Goal: Task Accomplishment & Management: Manage account settings

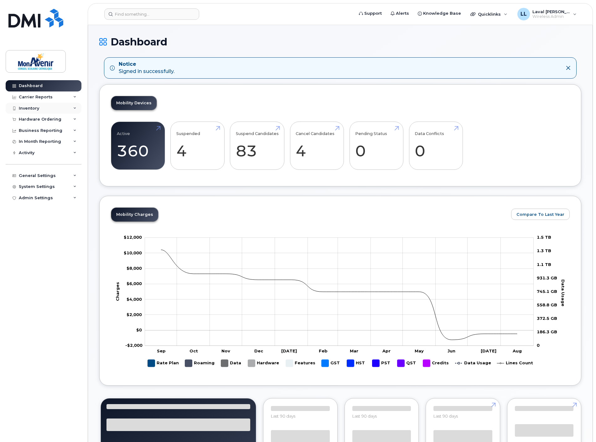
click at [28, 107] on div "Inventory" at bounding box center [29, 108] width 20 height 5
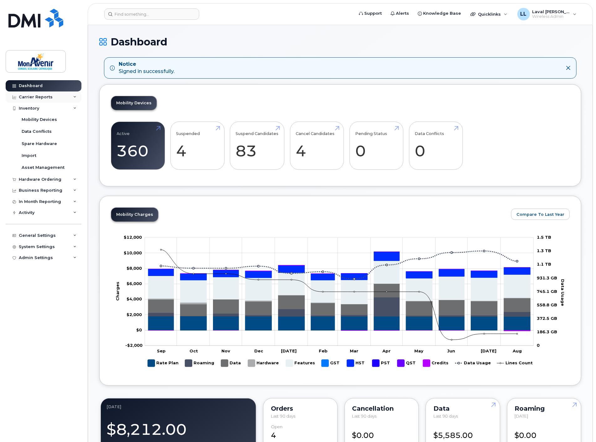
click at [41, 95] on div "Carrier Reports" at bounding box center [36, 97] width 34 height 5
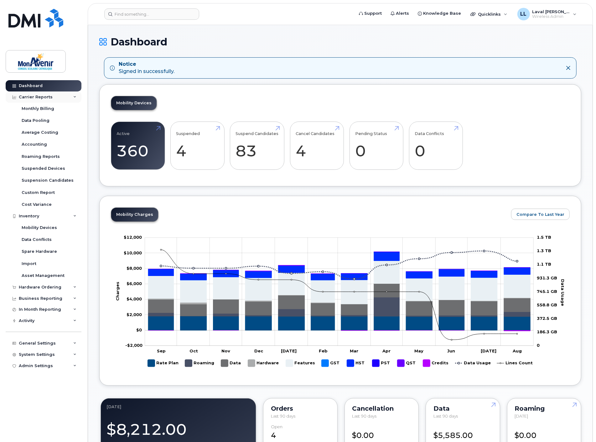
click at [25, 98] on div "Carrier Reports" at bounding box center [36, 97] width 34 height 5
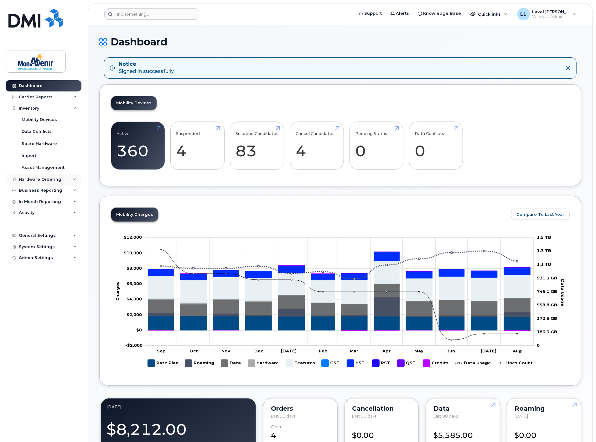
click at [44, 179] on div "Hardware Ordering" at bounding box center [40, 179] width 43 height 5
click at [31, 205] on div "Orders" at bounding box center [29, 203] width 15 height 6
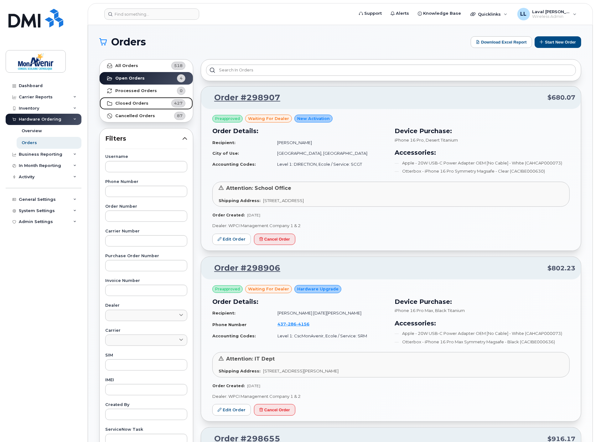
click at [132, 102] on strong "Closed Orders" at bounding box center [131, 103] width 33 height 5
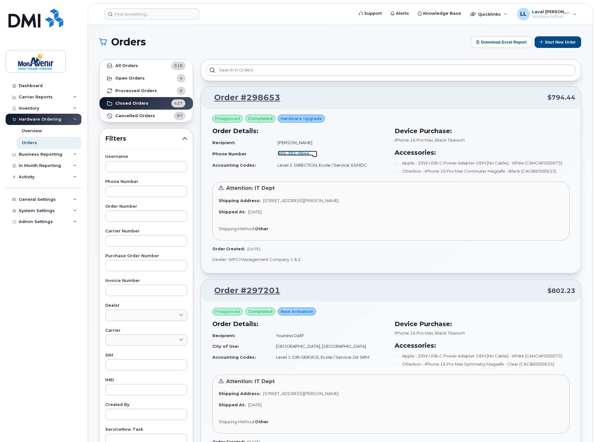
click at [297, 151] on span "301" at bounding box center [303, 153] width 13 height 5
click at [122, 78] on strong "Open Orders" at bounding box center [129, 78] width 29 height 5
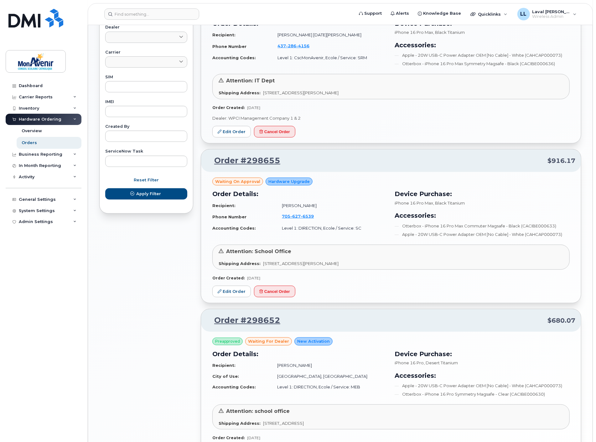
scroll to position [348, 0]
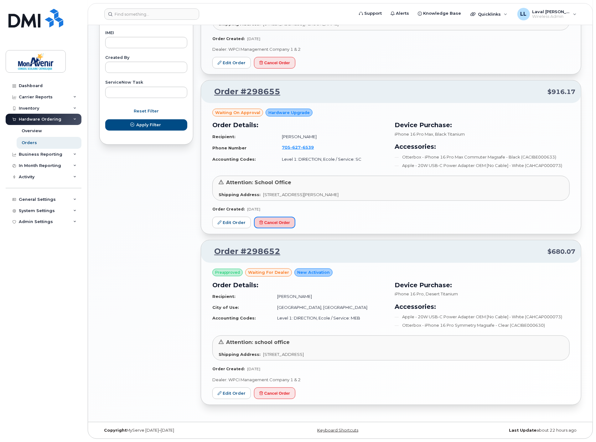
drag, startPoint x: 290, startPoint y: 222, endPoint x: 322, endPoint y: 23, distance: 202.5
click at [290, 222] on button "Cancel Order" at bounding box center [274, 223] width 41 height 12
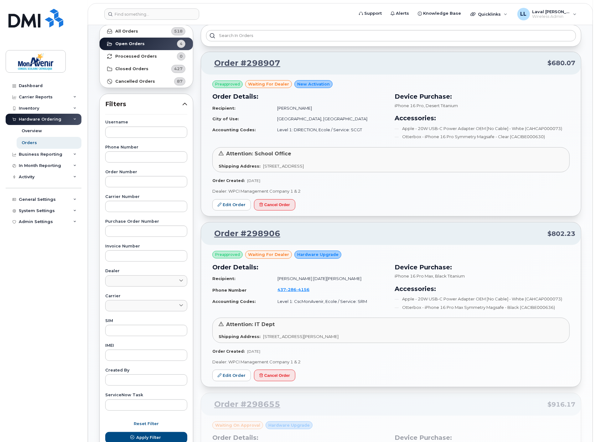
scroll to position [0, 0]
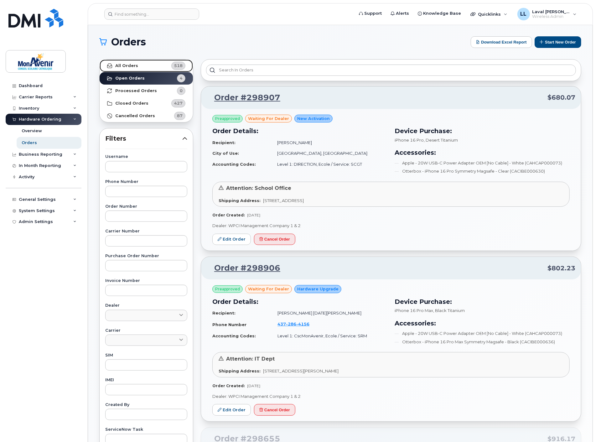
click at [132, 66] on strong "All Orders" at bounding box center [126, 65] width 23 height 5
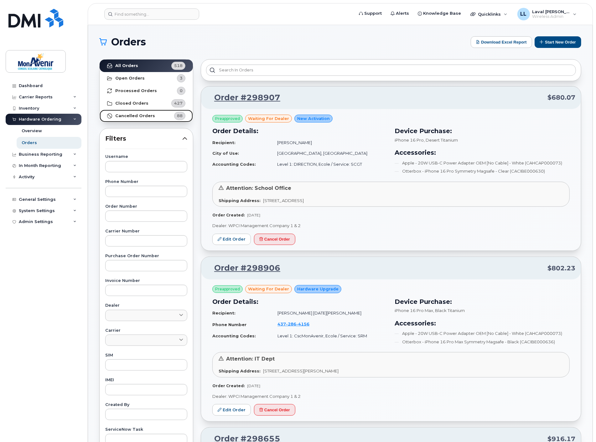
click at [141, 115] on strong "Cancelled Orders" at bounding box center [135, 115] width 40 height 5
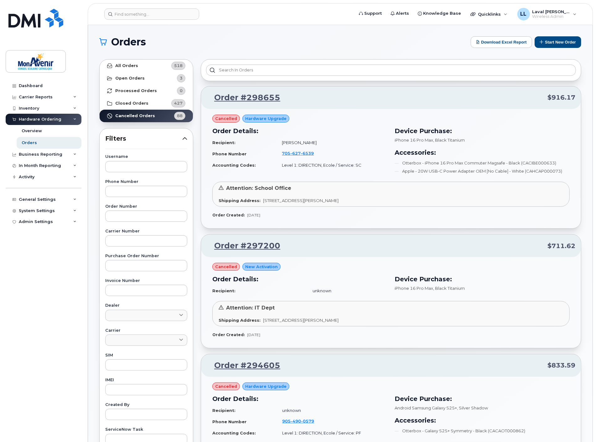
click at [355, 149] on td "705 627 6539" at bounding box center [331, 154] width 111 height 12
click at [248, 98] on link "Order #298655" at bounding box center [244, 97] width 74 height 11
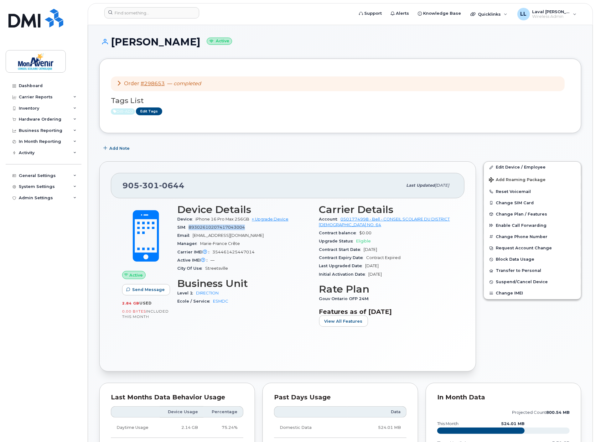
drag, startPoint x: 246, startPoint y: 230, endPoint x: 191, endPoint y: 228, distance: 55.8
click at [191, 228] on div "SIM 89302610207417043004" at bounding box center [244, 227] width 134 height 8
drag, startPoint x: 261, startPoint y: 253, endPoint x: 212, endPoint y: 253, distance: 48.6
click at [212, 253] on div "Carrier IMEI Carrier IMEI is reported during the last billing cycle or change o…" at bounding box center [244, 252] width 134 height 8
copy span "354461425447014"
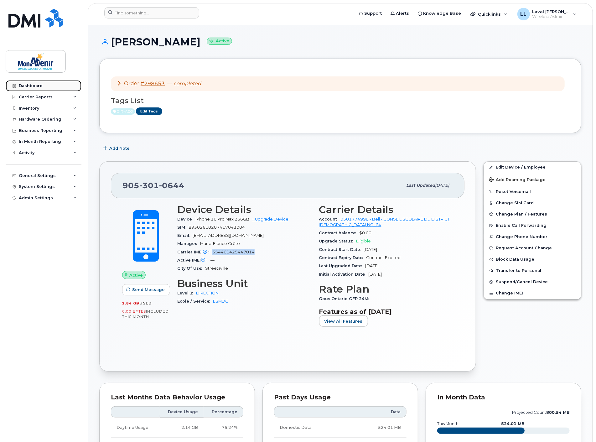
click at [28, 86] on div "Dashboard" at bounding box center [31, 85] width 24 height 5
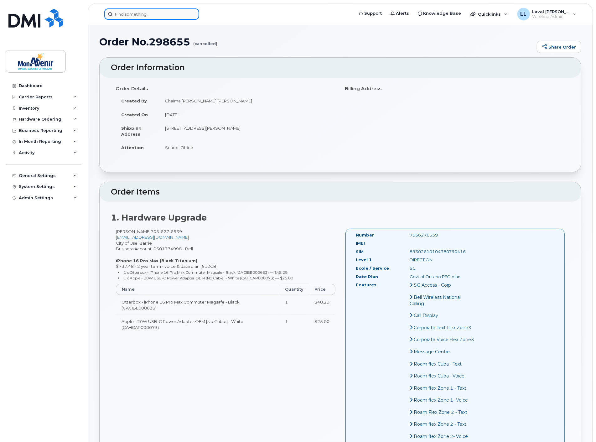
click at [128, 17] on input at bounding box center [151, 13] width 95 height 11
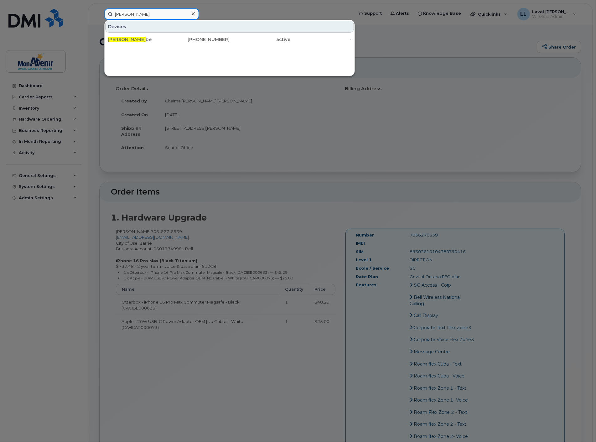
type input "joel du"
click at [438, 65] on div at bounding box center [298, 221] width 596 height 442
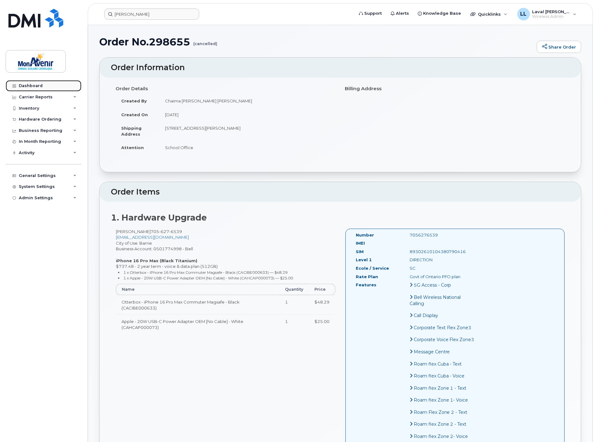
click at [19, 85] on div "Dashboard" at bounding box center [31, 85] width 24 height 5
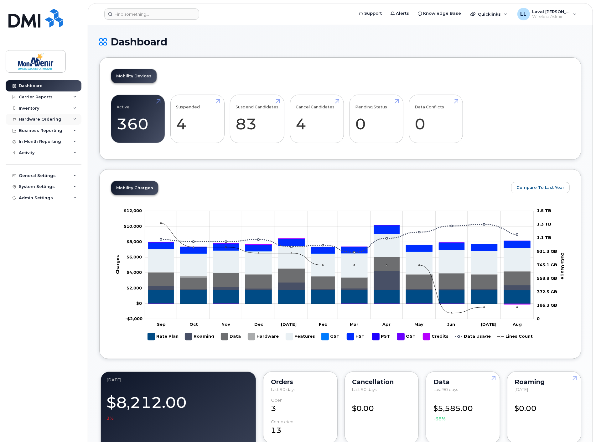
click at [37, 120] on div "Hardware Ordering" at bounding box center [40, 119] width 43 height 5
click at [32, 142] on div "Orders" at bounding box center [29, 143] width 15 height 6
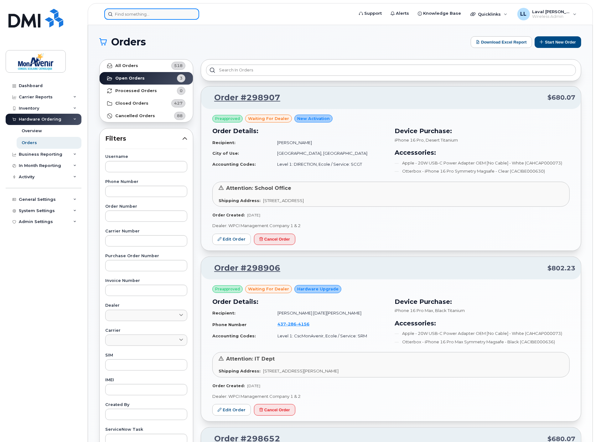
drag, startPoint x: 156, startPoint y: 12, endPoint x: 154, endPoint y: 14, distance: 3.3
click at [156, 12] on input at bounding box center [151, 13] width 95 height 11
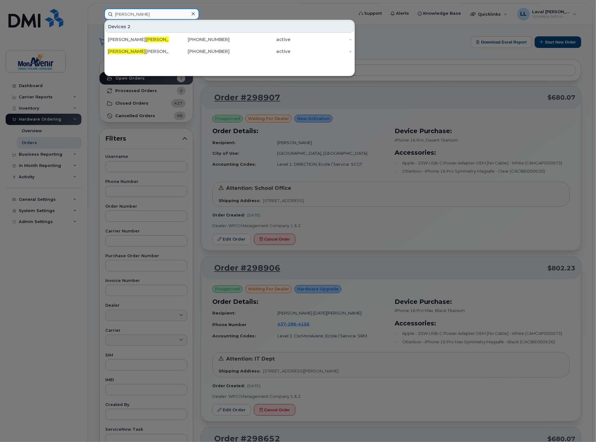
type input "lara"
click at [349, 164] on div at bounding box center [298, 221] width 596 height 442
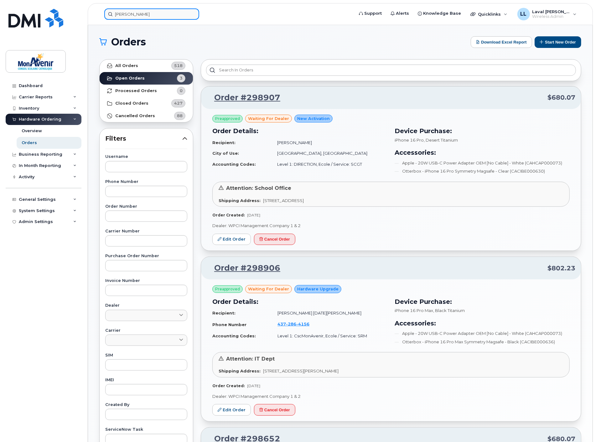
click at [137, 14] on input "lara" at bounding box center [151, 13] width 95 height 11
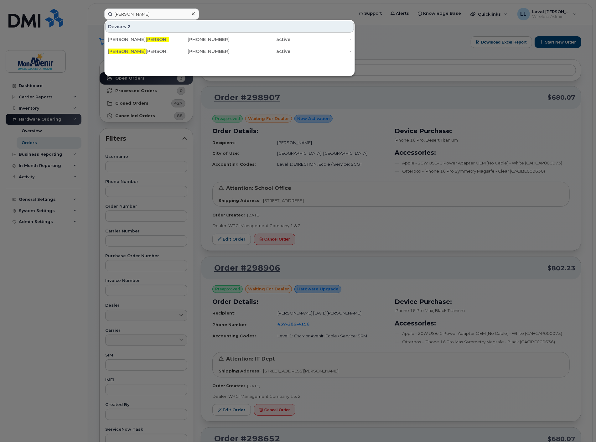
drag, startPoint x: 135, startPoint y: 39, endPoint x: 233, endPoint y: 70, distance: 103.0
click at [135, 39] on div "Valérie Lara bie" at bounding box center [138, 39] width 61 height 6
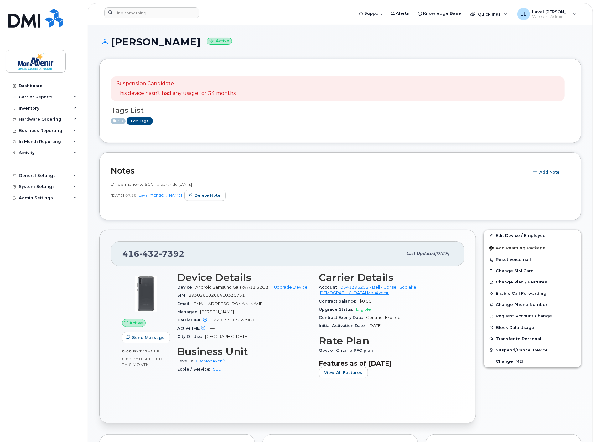
drag, startPoint x: 194, startPoint y: 255, endPoint x: 123, endPoint y: 253, distance: 71.2
click at [123, 253] on div "[PHONE_NUMBER]" at bounding box center [263, 253] width 280 height 13
copy span "[PHONE_NUMBER]"
click at [36, 120] on div "Hardware Ordering" at bounding box center [40, 119] width 43 height 5
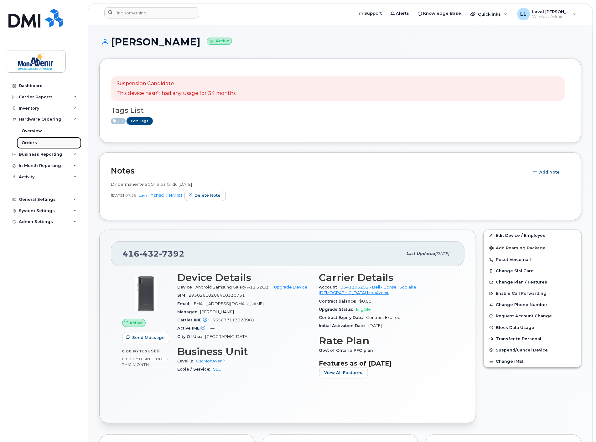
click at [34, 143] on div "Orders" at bounding box center [29, 143] width 15 height 6
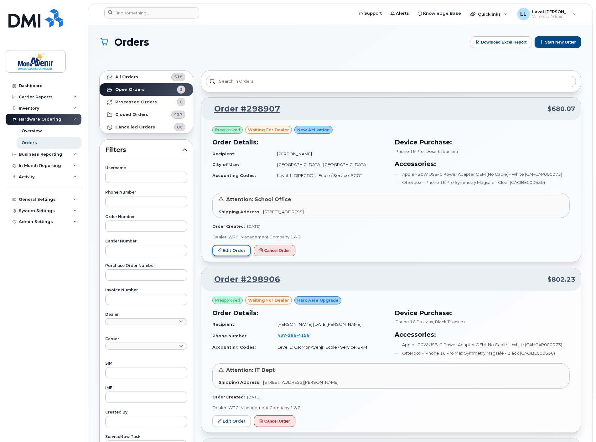
click at [222, 251] on link "Edit Order" at bounding box center [231, 251] width 39 height 12
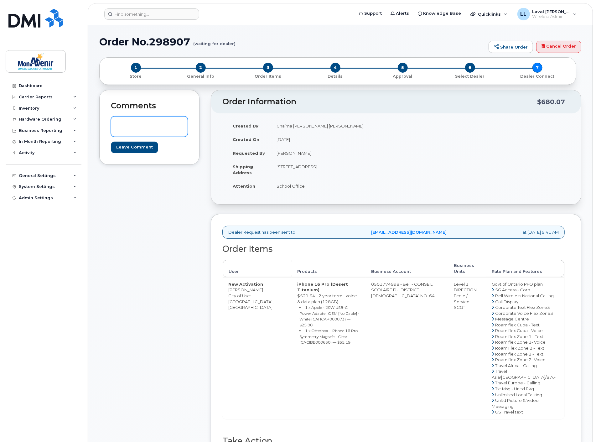
click at [142, 118] on textarea at bounding box center [149, 126] width 77 height 21
paste textarea "4164327392"
type textarea "Please upgrade hardware from existing mobile #[PHONE_NUMBER]"
click at [142, 147] on input "Leave Comment" at bounding box center [134, 148] width 47 height 12
type input "Create Event"
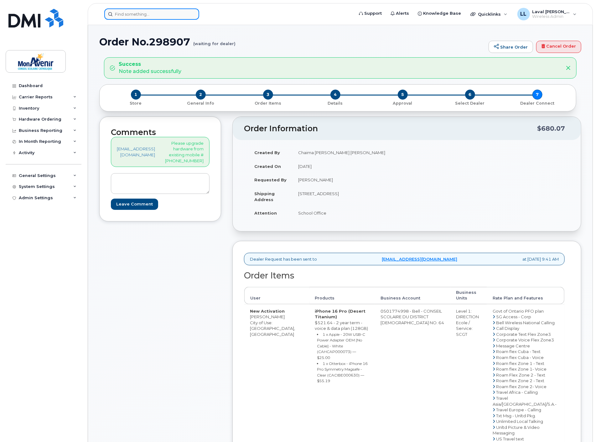
click at [151, 15] on input at bounding box center [151, 13] width 95 height 11
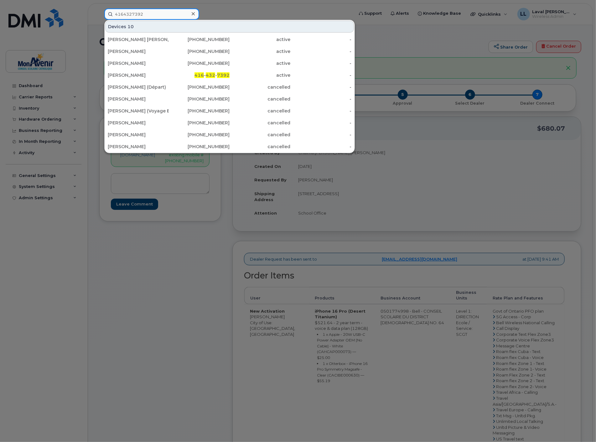
type input "4164327392"
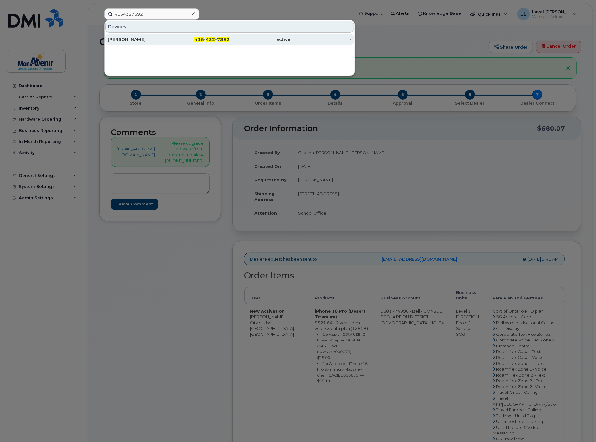
click at [133, 40] on div "[PERSON_NAME]" at bounding box center [138, 39] width 61 height 6
click at [193, 9] on div at bounding box center [193, 13] width 9 height 9
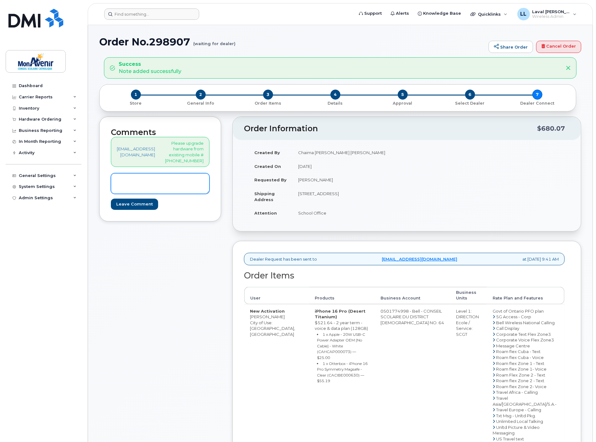
click at [172, 180] on textarea at bounding box center [160, 183] width 99 height 21
click at [165, 149] on div "llaiyoonhin@cscmonavenir.ca Please upgrade hardware from existing mobile #41643…" at bounding box center [160, 152] width 99 height 30
click at [157, 186] on textarea at bounding box center [160, 183] width 99 height 21
type textarea "N"
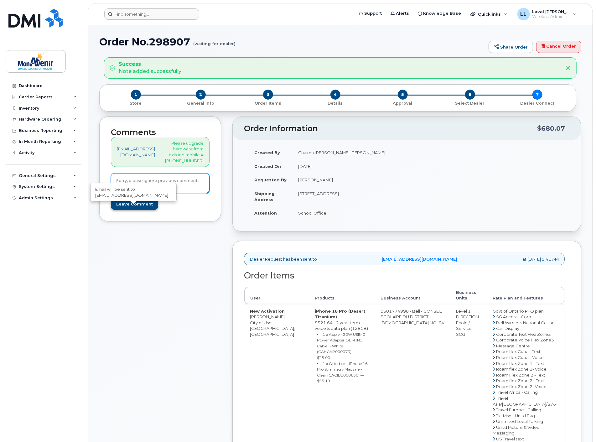
type textarea "Sorry, please ignore previous comment, Proceed with new activation"
click at [142, 210] on input "Leave Comment" at bounding box center [134, 205] width 47 height 12
type input "Create Event"
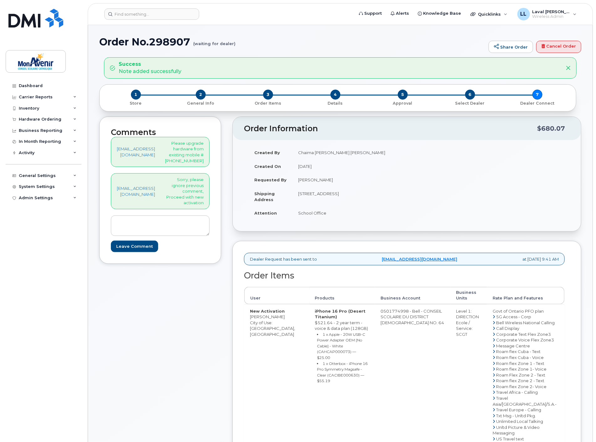
click at [526, 201] on div "Created By Chaima [PERSON_NAME] [PERSON_NAME] Created On [DATE] Requested By [P…" at bounding box center [407, 186] width 326 height 80
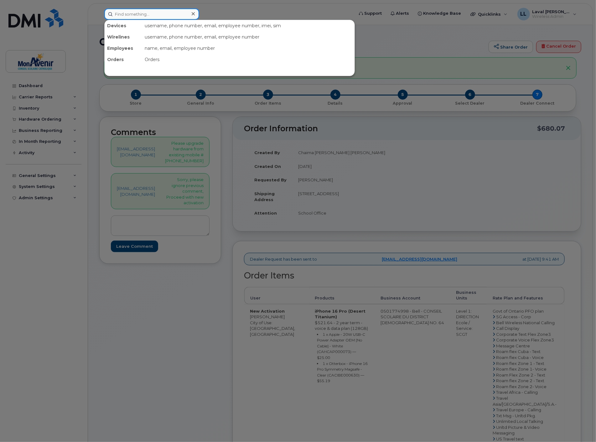
click at [141, 12] on input at bounding box center [151, 13] width 95 height 11
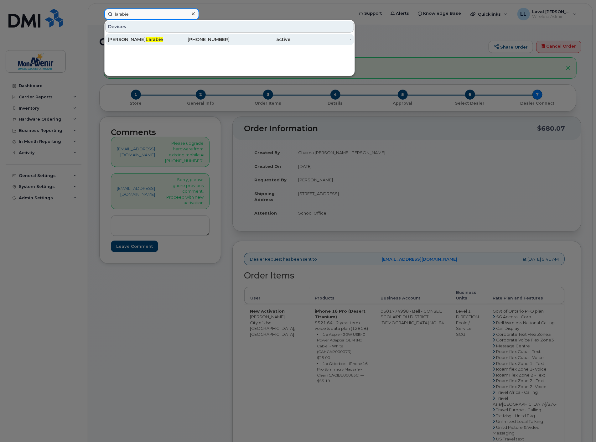
type input "larabie"
click at [146, 39] on span "Larabie" at bounding box center [154, 40] width 17 height 6
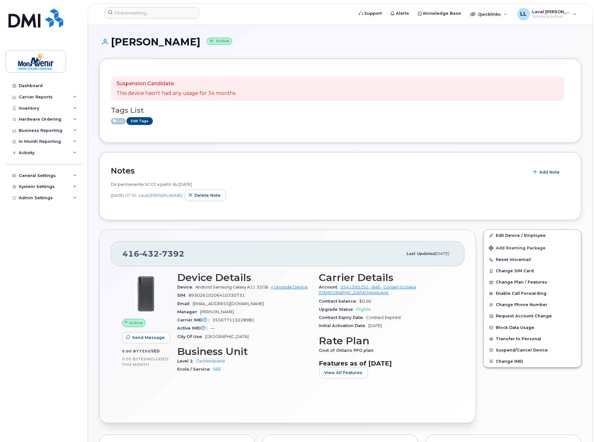
scroll to position [35, 0]
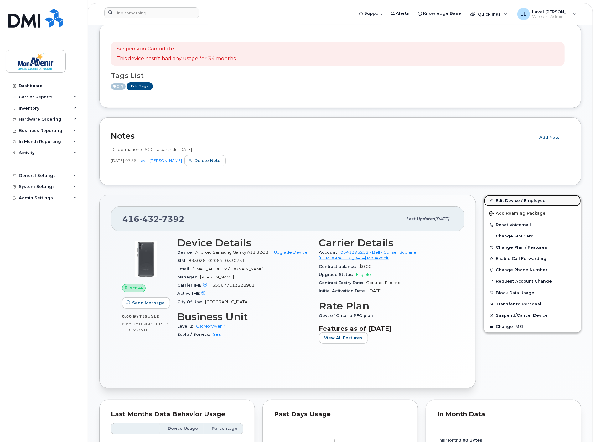
click at [513, 201] on link "Edit Device / Employee" at bounding box center [532, 200] width 97 height 11
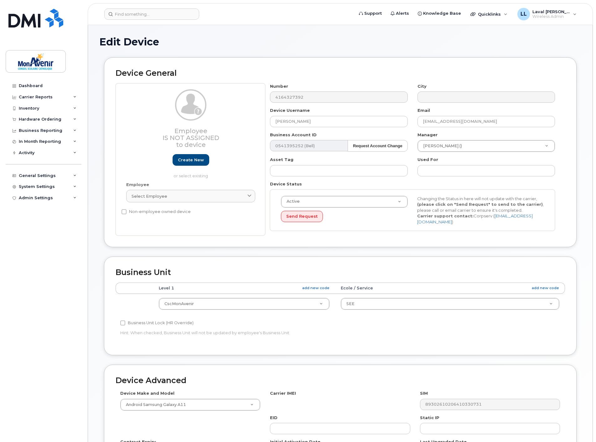
select select "43101"
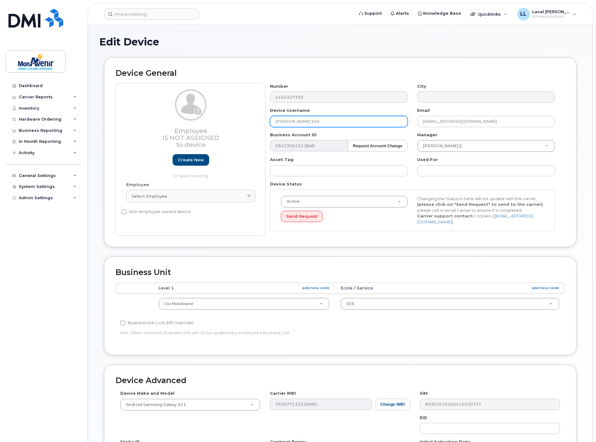
drag, startPoint x: 308, startPoint y: 123, endPoint x: 311, endPoint y: 123, distance: 3.5
click at [309, 123] on input "Valérie Larabie SEE" at bounding box center [339, 121] width 138 height 11
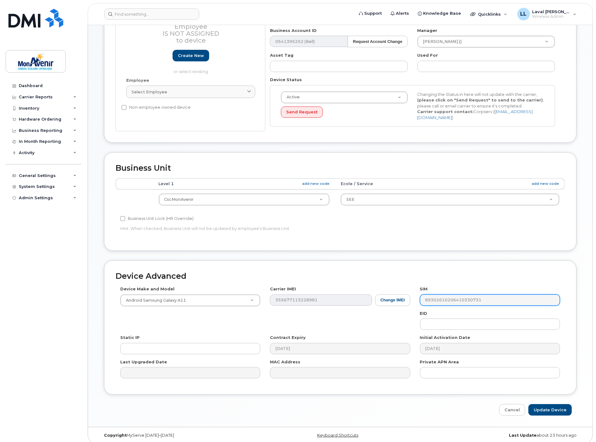
scroll to position [107, 0]
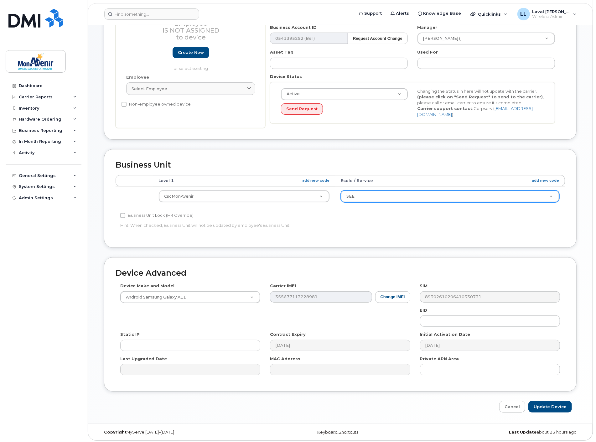
type input "Valérie Larabie (CP SEE)"
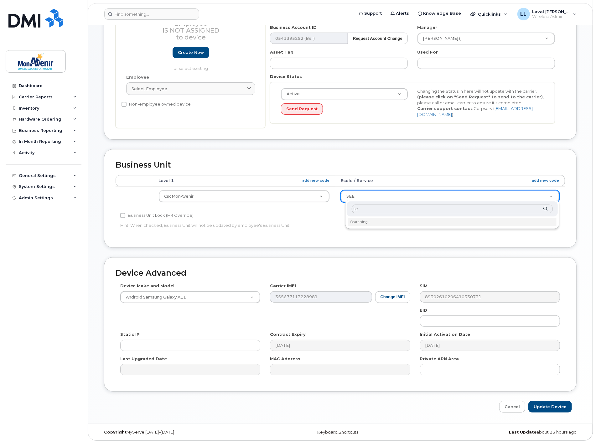
type input "see"
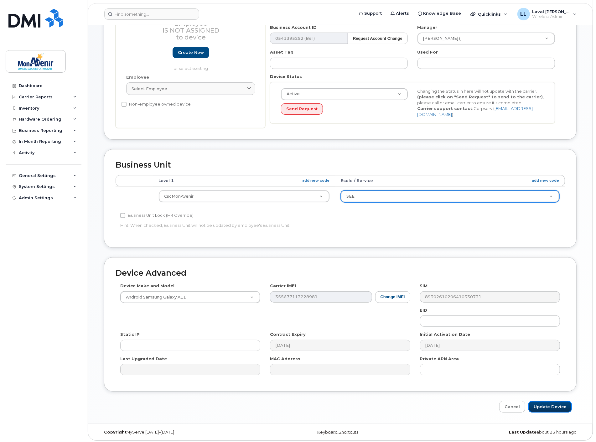
click at [555, 406] on input "Update Device" at bounding box center [551, 407] width 44 height 12
type input "Saving..."
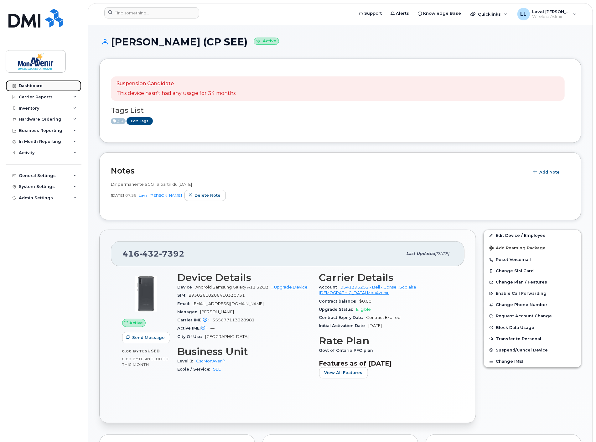
click at [29, 86] on div "Dashboard" at bounding box center [31, 85] width 24 height 5
click at [39, 119] on div "Hardware Ordering" at bounding box center [40, 119] width 43 height 5
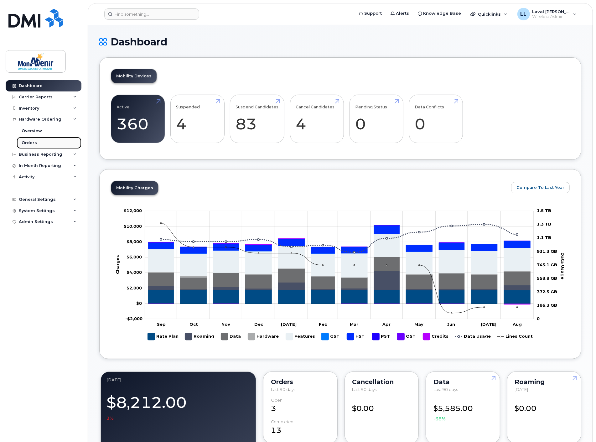
click at [32, 142] on div "Orders" at bounding box center [29, 143] width 15 height 6
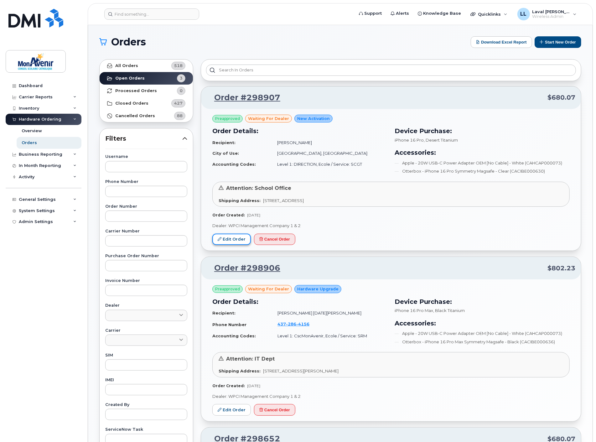
click at [225, 239] on link "Edit Order" at bounding box center [231, 240] width 39 height 12
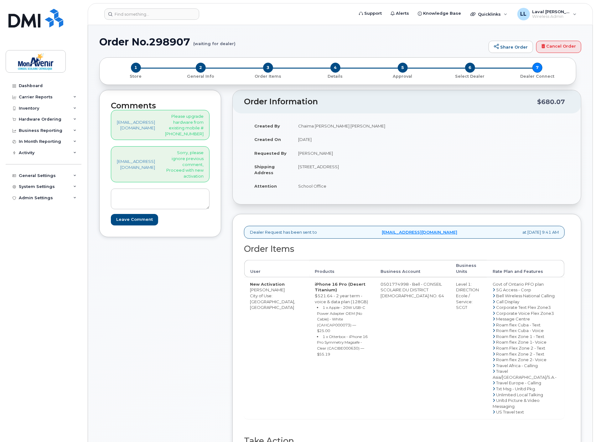
click at [219, 327] on div "Comments [EMAIL_ADDRESS][DOMAIN_NAME] Please upgrade hardware from existing mob…" at bounding box center [160, 292] width 122 height 404
click at [33, 84] on div "Dashboard" at bounding box center [31, 85] width 24 height 5
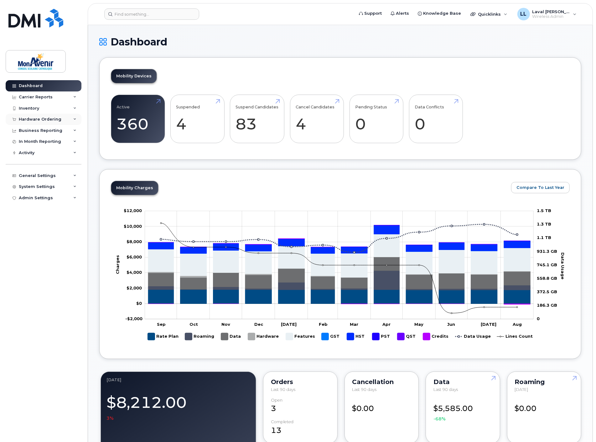
click at [28, 118] on div "Hardware Ordering" at bounding box center [40, 119] width 43 height 5
click at [30, 141] on div "Orders" at bounding box center [29, 143] width 15 height 6
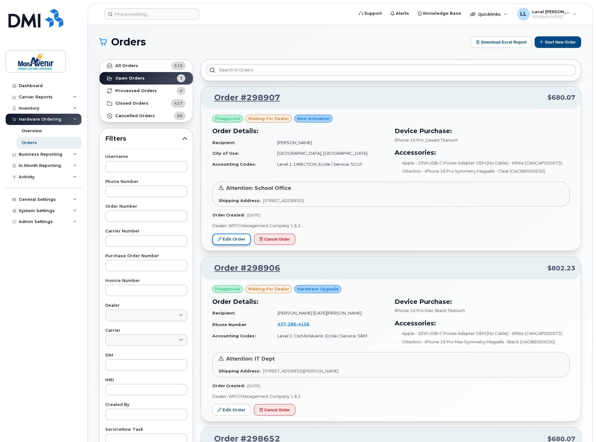
click at [226, 241] on link "Edit Order" at bounding box center [231, 240] width 39 height 12
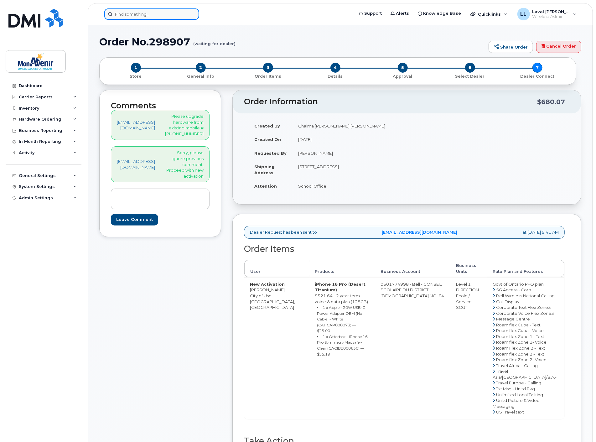
click at [146, 14] on input at bounding box center [151, 13] width 95 height 11
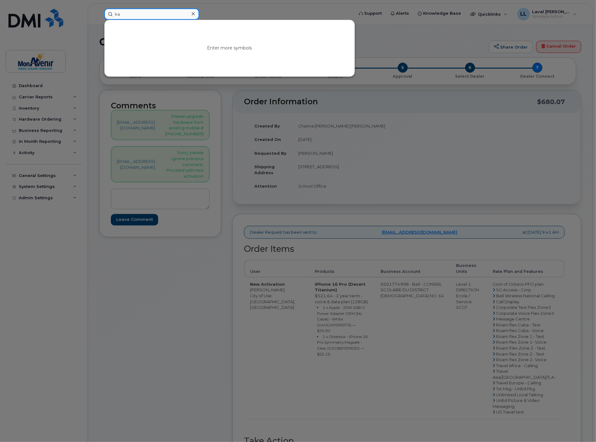
type input "ka"
click at [31, 118] on div at bounding box center [298, 221] width 596 height 442
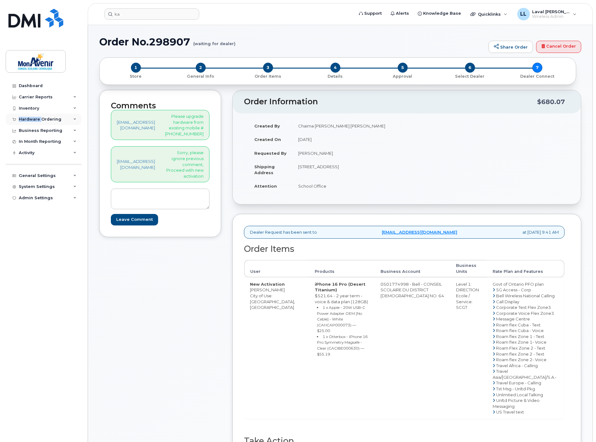
click at [31, 118] on div "Hardware Ordering" at bounding box center [40, 119] width 43 height 5
click at [31, 142] on div "Orders" at bounding box center [29, 143] width 15 height 6
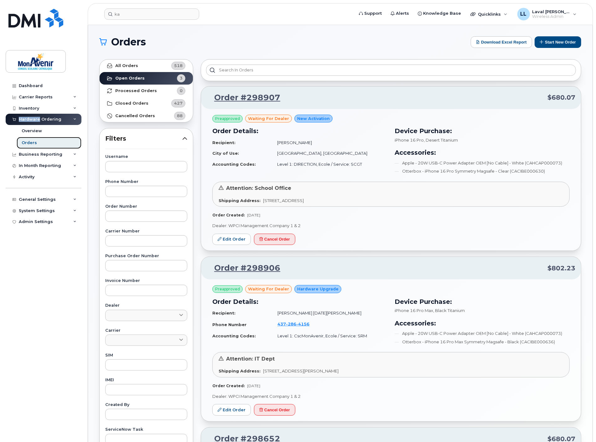
scroll to position [188, 0]
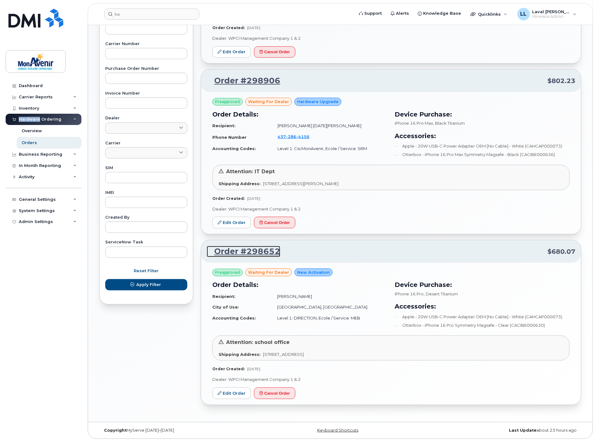
click at [233, 250] on link "Order #298652" at bounding box center [244, 251] width 74 height 11
click at [235, 252] on link "Order #298652" at bounding box center [244, 251] width 74 height 11
click at [234, 250] on link "Order #298652" at bounding box center [244, 251] width 74 height 11
click at [233, 250] on link "Order #298652" at bounding box center [244, 251] width 74 height 11
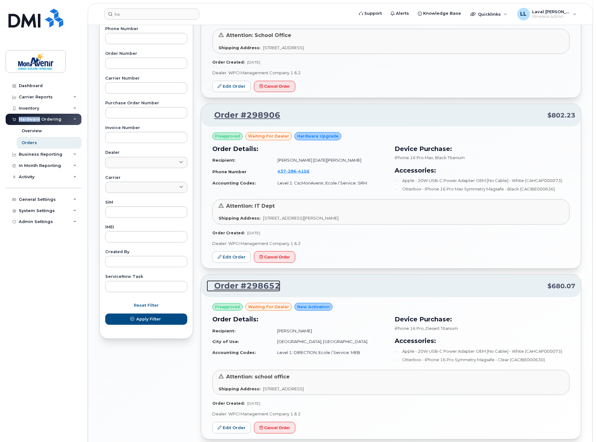
click at [256, 286] on link "Order #298652" at bounding box center [244, 285] width 74 height 11
